Goal: Information Seeking & Learning: Learn about a topic

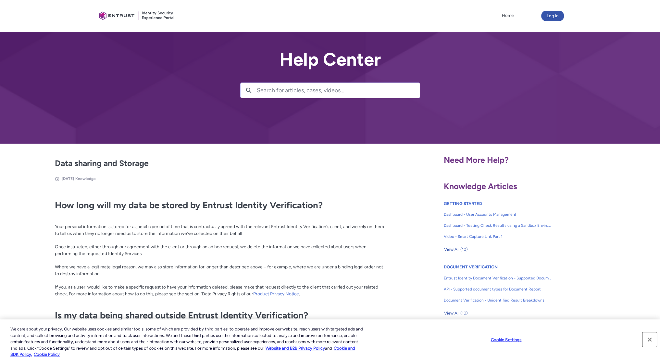
click at [647, 338] on button "Close" at bounding box center [649, 339] width 14 height 14
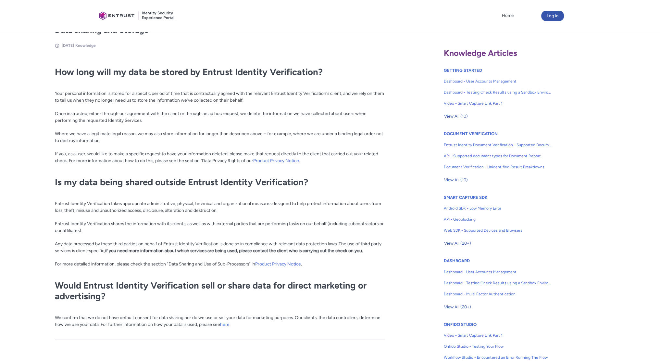
scroll to position [97, 0]
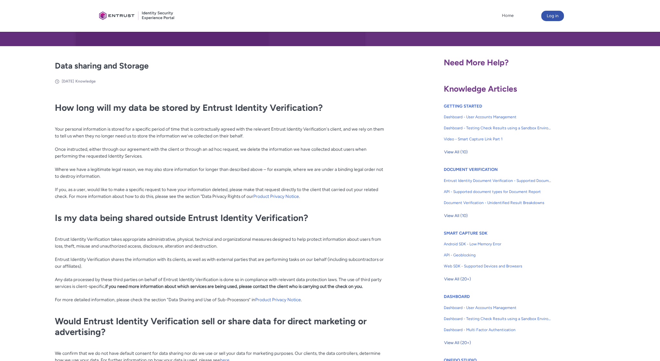
click at [255, 134] on p "Your personal information is stored for a specific period of time that is contr…" at bounding box center [220, 162] width 330 height 87
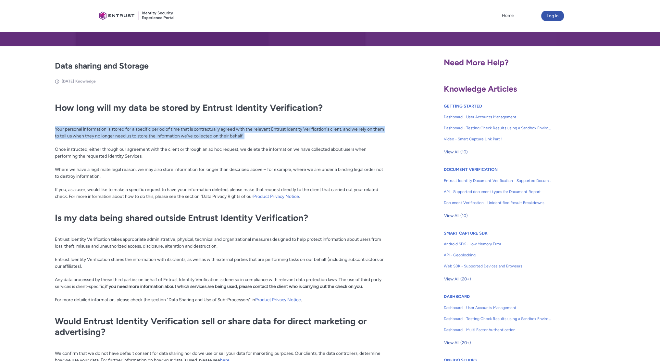
click at [255, 134] on p "Your personal information is stored for a specific period of time that is contr…" at bounding box center [220, 162] width 330 height 87
click at [224, 138] on p "Your personal information is stored for a specific period of time that is contr…" at bounding box center [220, 162] width 330 height 87
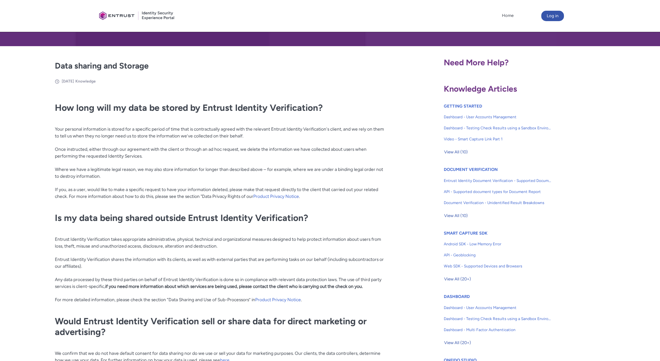
click at [225, 137] on p "Your personal information is stored for a specific period of time that is contr…" at bounding box center [220, 162] width 330 height 87
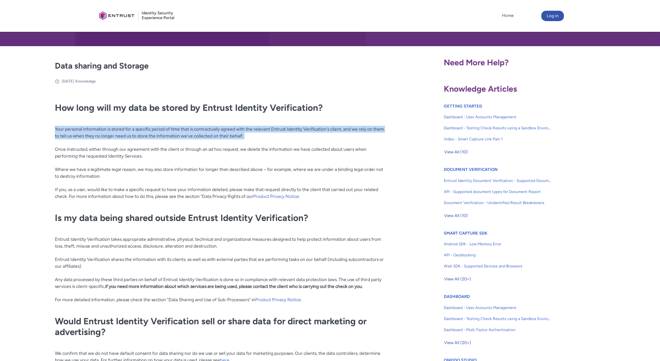
click at [225, 137] on p "Your personal information is stored for a specific period of time that is contr…" at bounding box center [220, 162] width 330 height 87
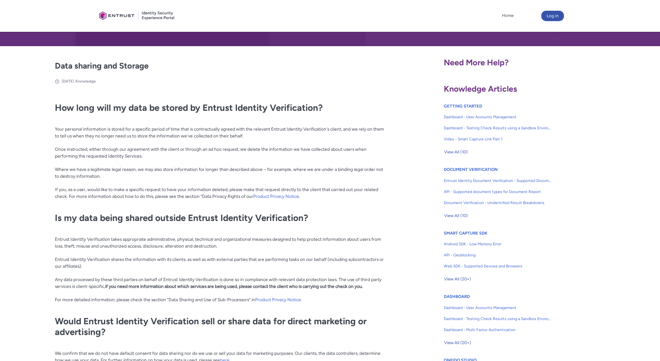
click at [186, 151] on p "Your personal information is stored for a specific period of time that is contr…" at bounding box center [220, 162] width 330 height 87
click at [182, 175] on p "Your personal information is stored for a specific period of time that is contr…" at bounding box center [220, 162] width 330 height 87
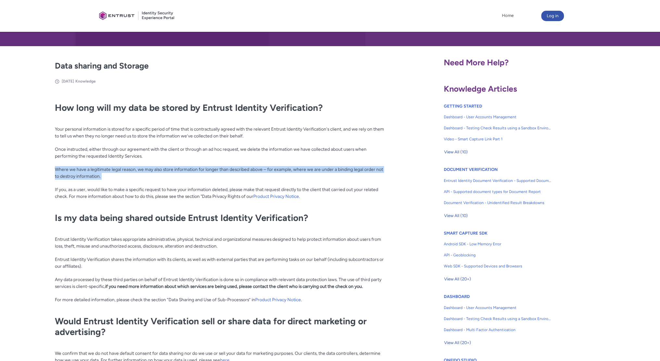
click at [182, 175] on p "Your personal information is stored for a specific period of time that is contr…" at bounding box center [220, 162] width 330 height 87
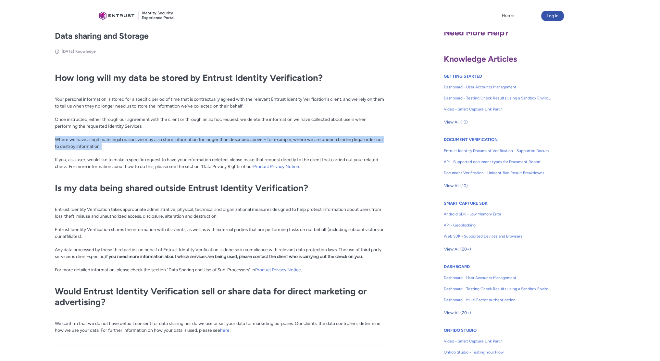
scroll to position [130, 0]
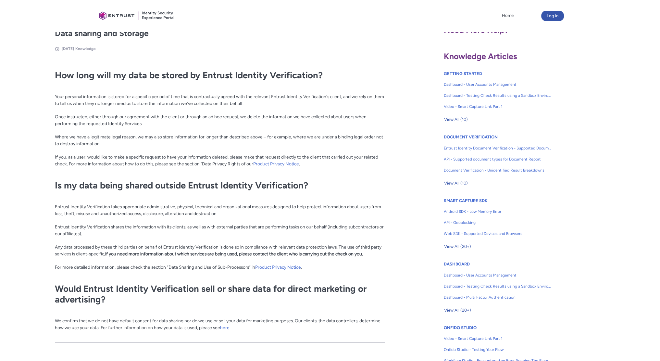
click at [122, 229] on p "Entrust Identity Verification takes appropriate administrative, physical, techn…" at bounding box center [220, 236] width 330 height 80
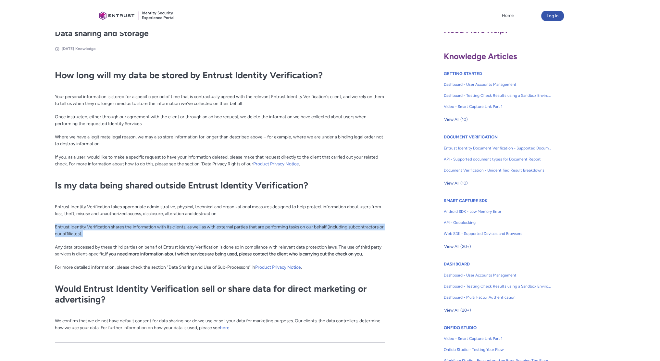
click at [122, 229] on p "Entrust Identity Verification takes appropriate administrative, physical, techn…" at bounding box center [220, 236] width 330 height 80
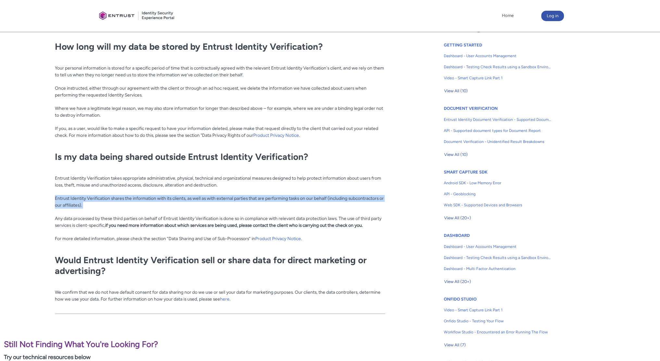
scroll to position [162, 0]
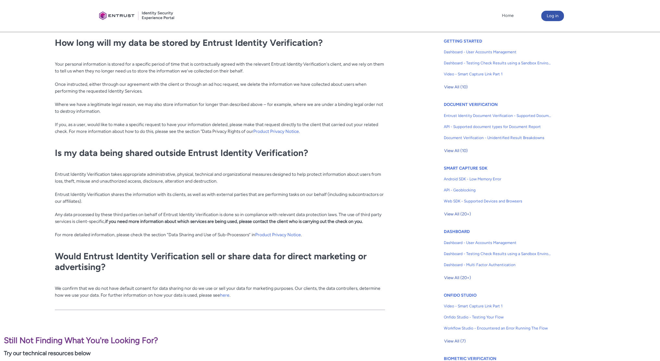
click at [113, 220] on strong "if you need more information about which services are being used, please contac…" at bounding box center [234, 220] width 258 height 5
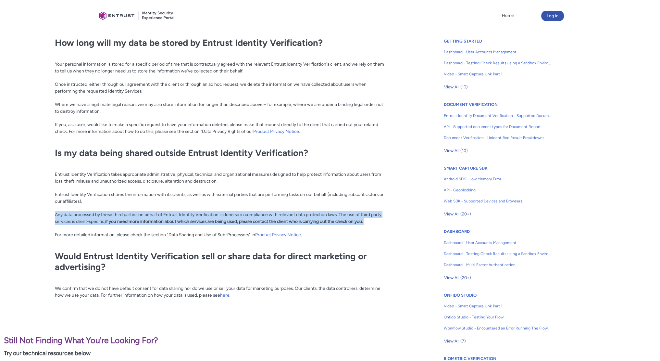
click at [113, 220] on strong "if you need more information about which services are being used, please contac…" at bounding box center [234, 220] width 258 height 5
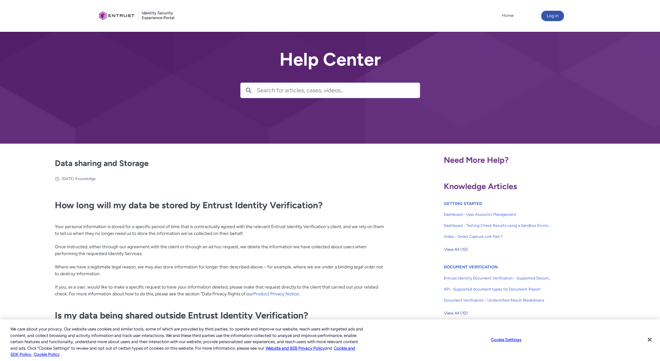
click at [228, 197] on div "How long will my data be stored by Entrust Identity Verification? Your personal…" at bounding box center [220, 332] width 330 height 278
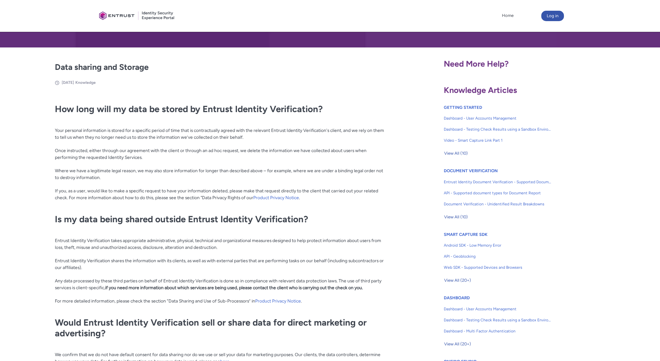
scroll to position [97, 0]
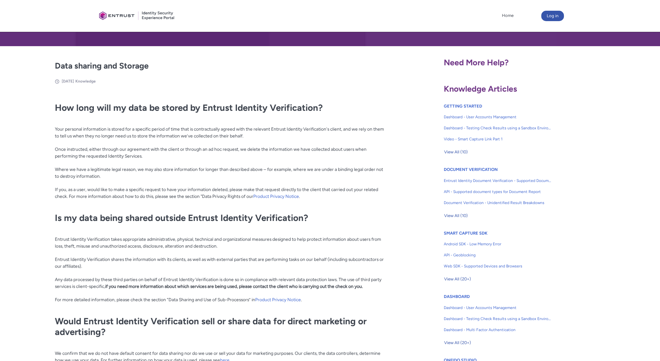
click at [246, 189] on p "Your personal information is stored for a specific period of time that is contr…" at bounding box center [220, 162] width 330 height 87
click at [252, 206] on p "Your personal information is stored for a specific period of time that is contr…" at bounding box center [220, 162] width 330 height 87
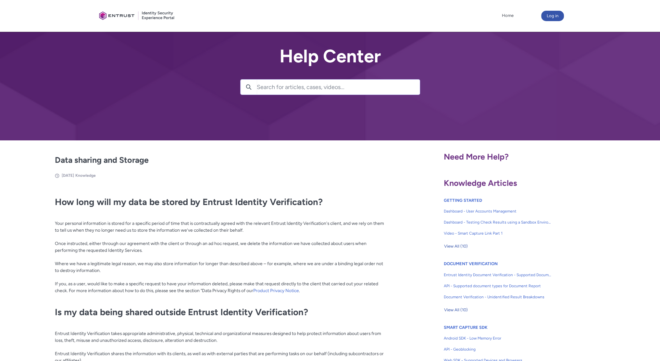
scroll to position [0, 0]
